Goal: Find specific page/section: Find specific page/section

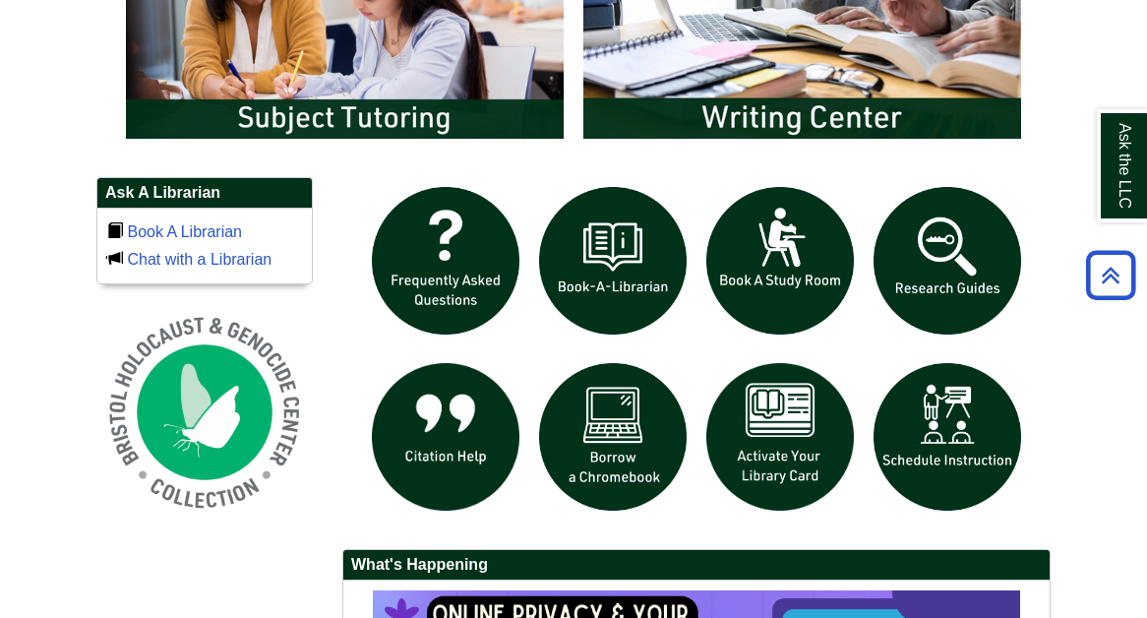
scroll to position [1180, 0]
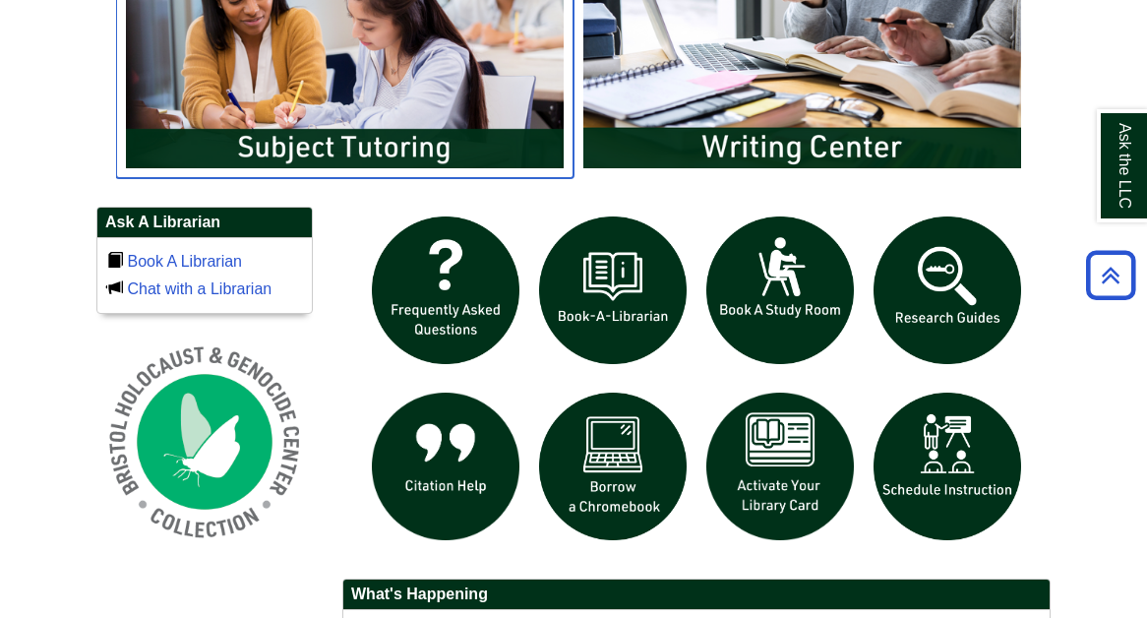
click at [277, 60] on img "slideshow" at bounding box center [345, 54] width 458 height 248
